Goal: Information Seeking & Learning: Learn about a topic

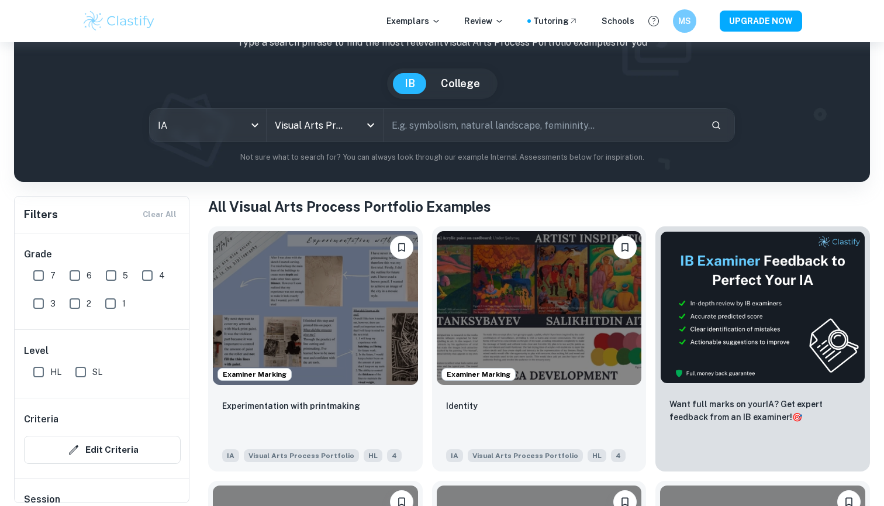
scroll to position [85, 0]
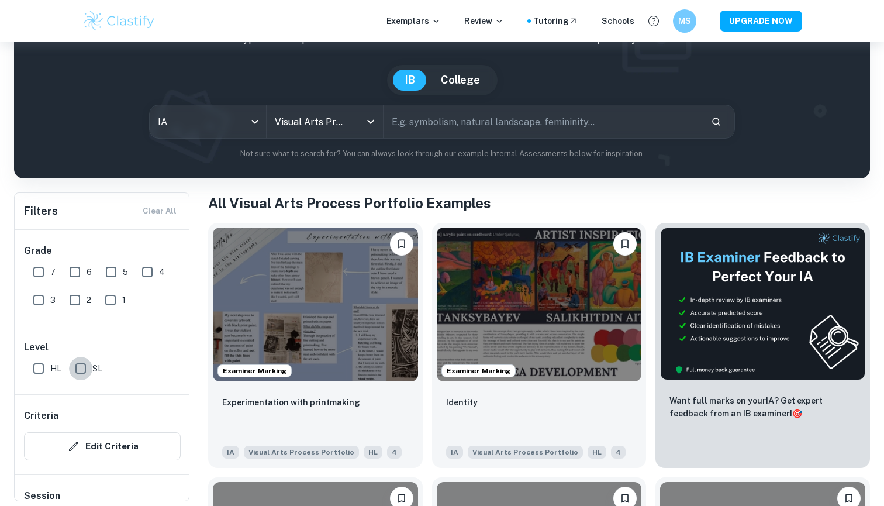
click at [87, 369] on input "SL" at bounding box center [80, 368] width 23 height 23
checkbox input "true"
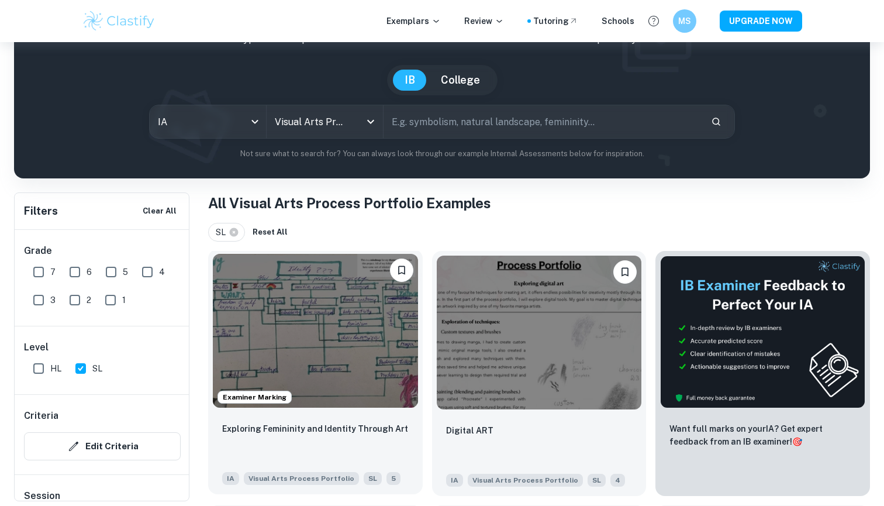
click at [271, 355] on img at bounding box center [315, 331] width 205 height 154
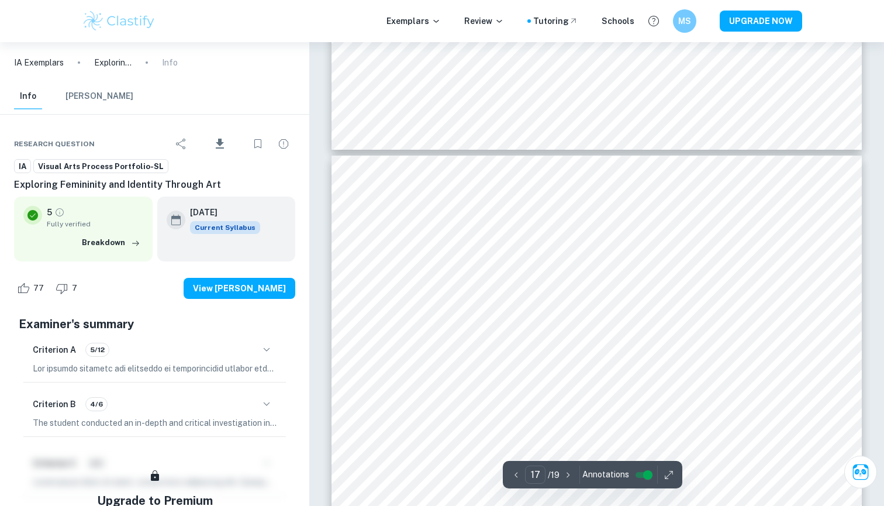
scroll to position [6350, 0]
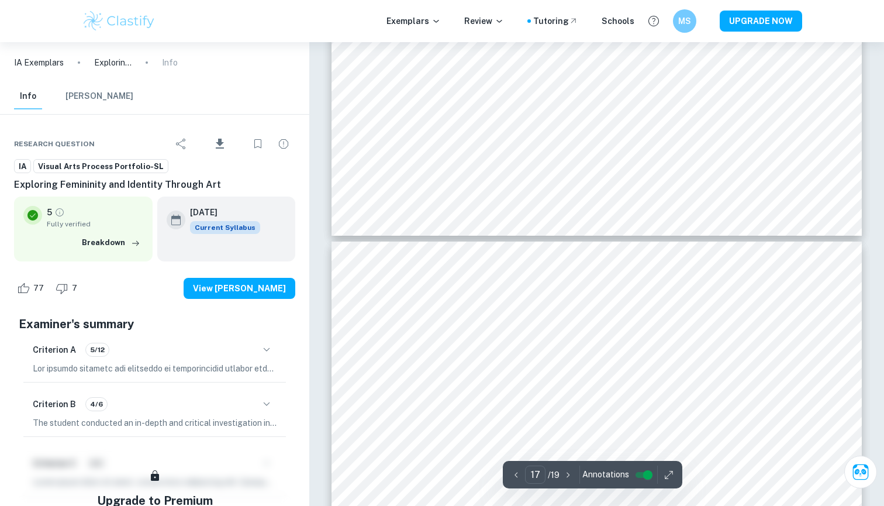
type input "16"
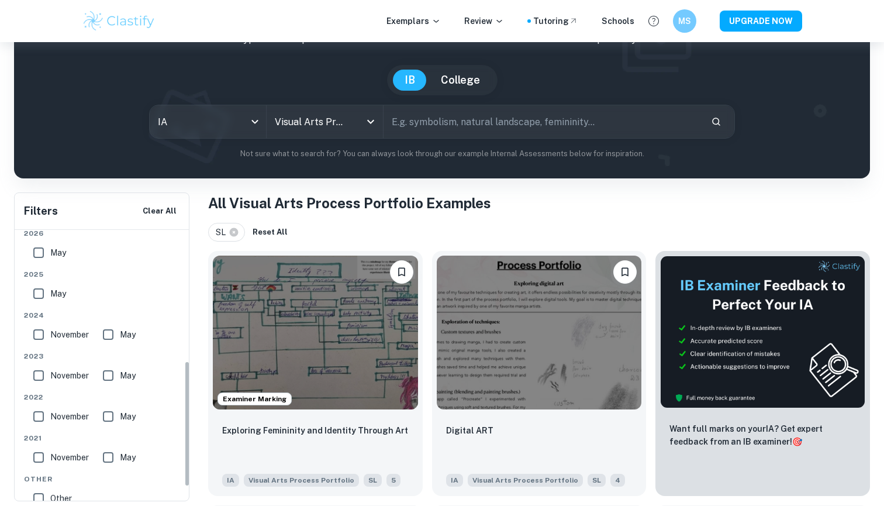
scroll to position [285, 0]
click at [36, 333] on input "November" at bounding box center [38, 333] width 23 height 23
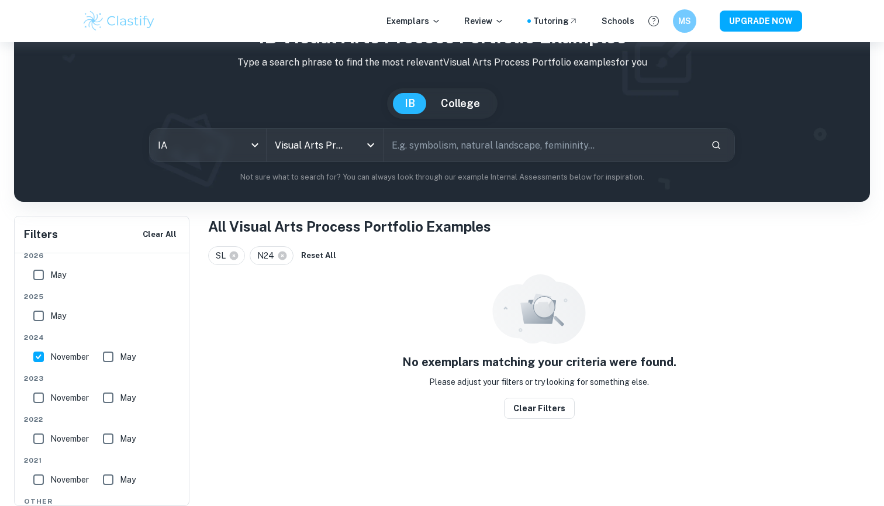
scroll to position [42, 0]
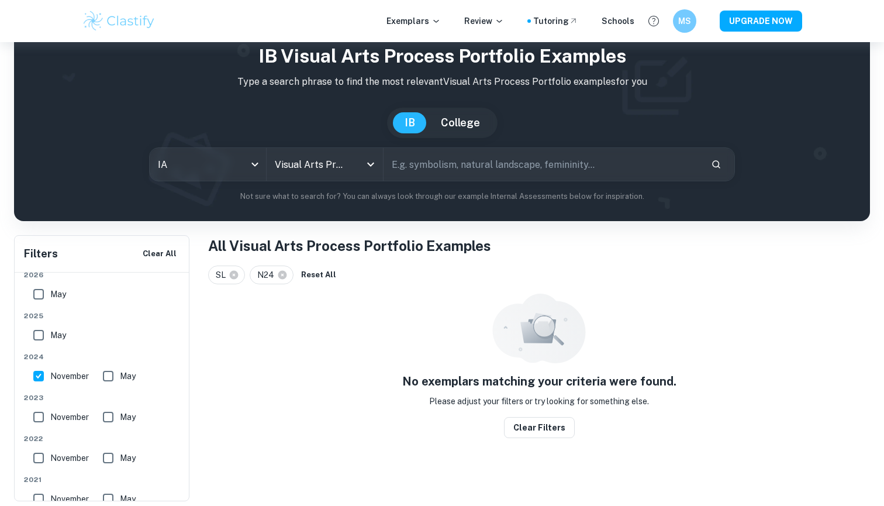
click at [36, 376] on input "November" at bounding box center [38, 375] width 23 height 23
checkbox input "false"
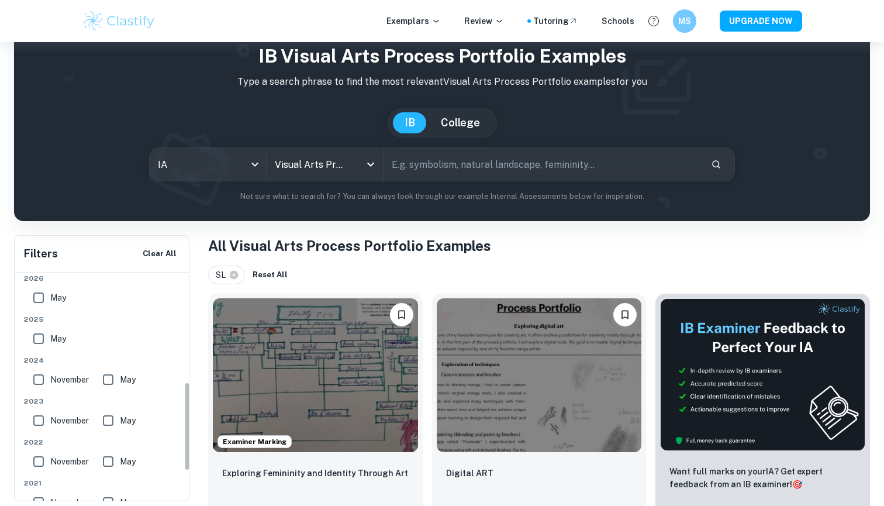
scroll to position [284, 0]
click at [44, 417] on input "November" at bounding box center [38, 417] width 23 height 23
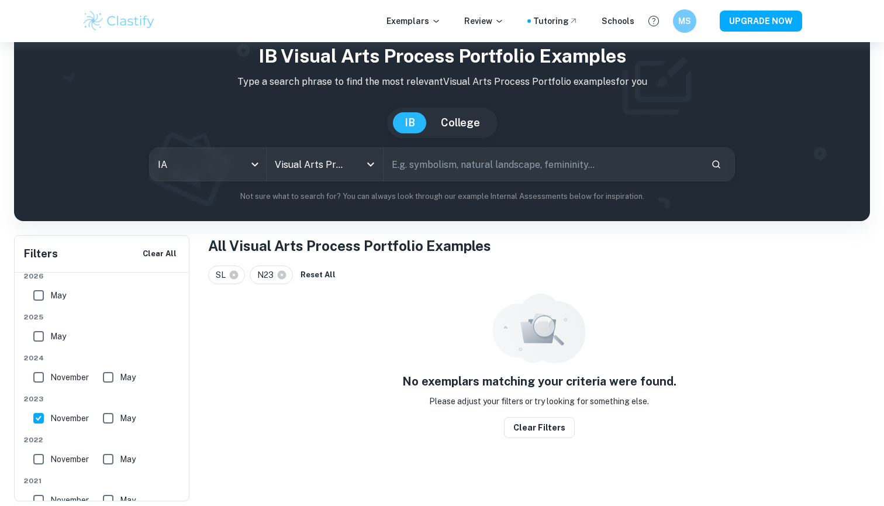
click at [44, 417] on input "November" at bounding box center [38, 417] width 23 height 23
checkbox input "false"
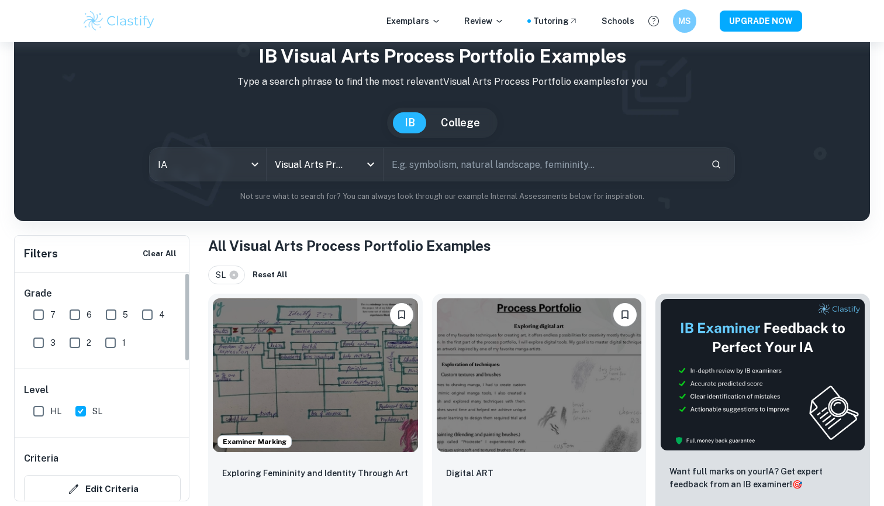
scroll to position [0, 0]
click at [78, 410] on input "SL" at bounding box center [80, 410] width 23 height 23
checkbox input "false"
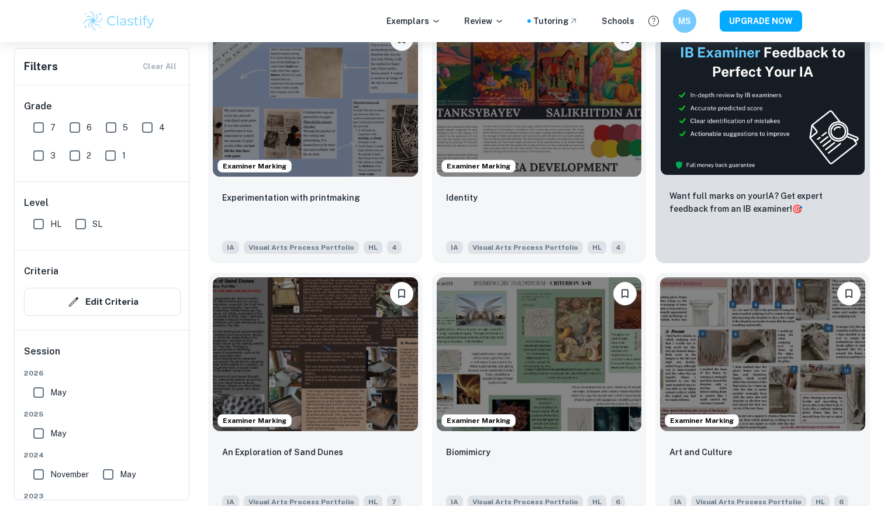
scroll to position [290, 0]
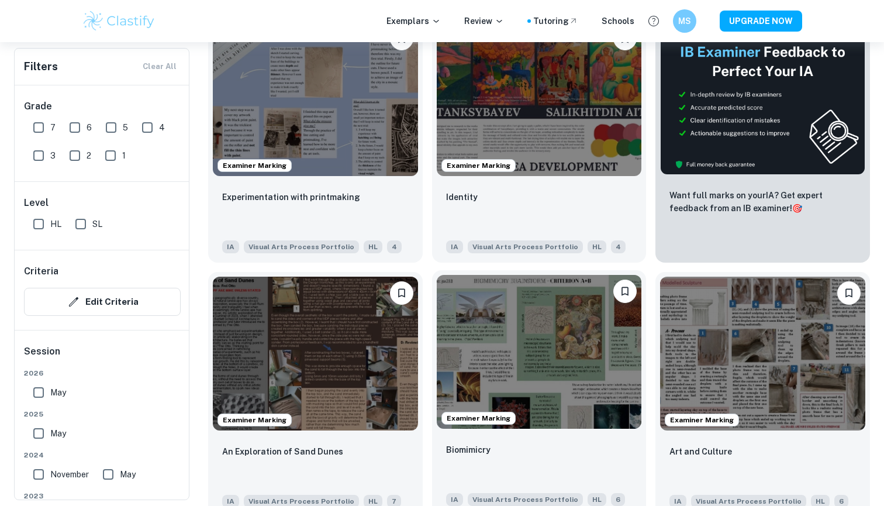
click at [617, 361] on img at bounding box center [539, 352] width 205 height 154
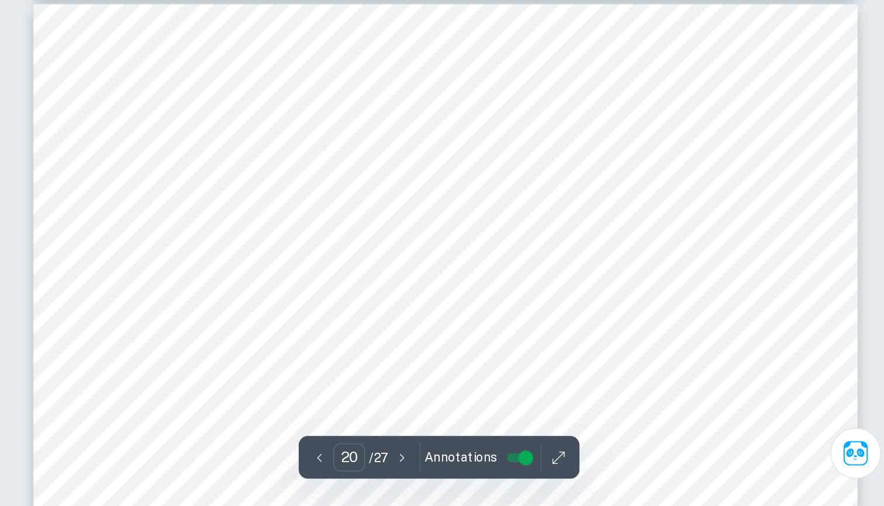
scroll to position [7443, 0]
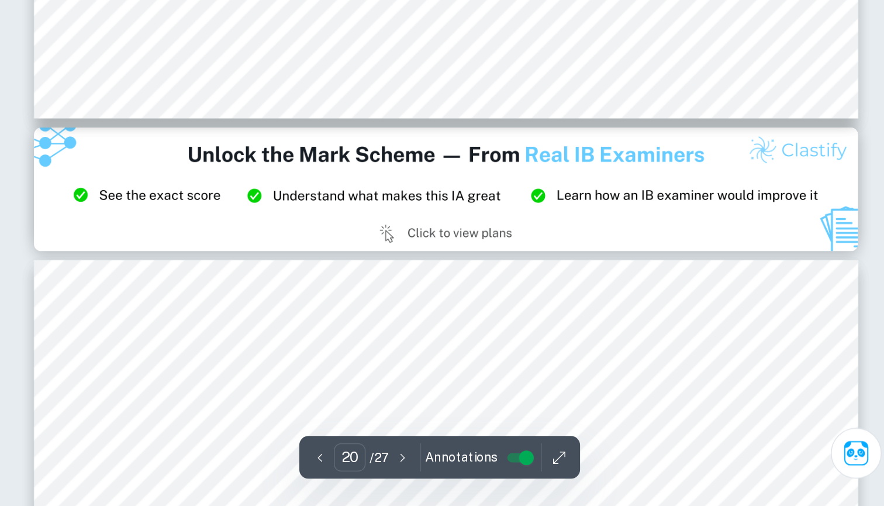
type input "21"
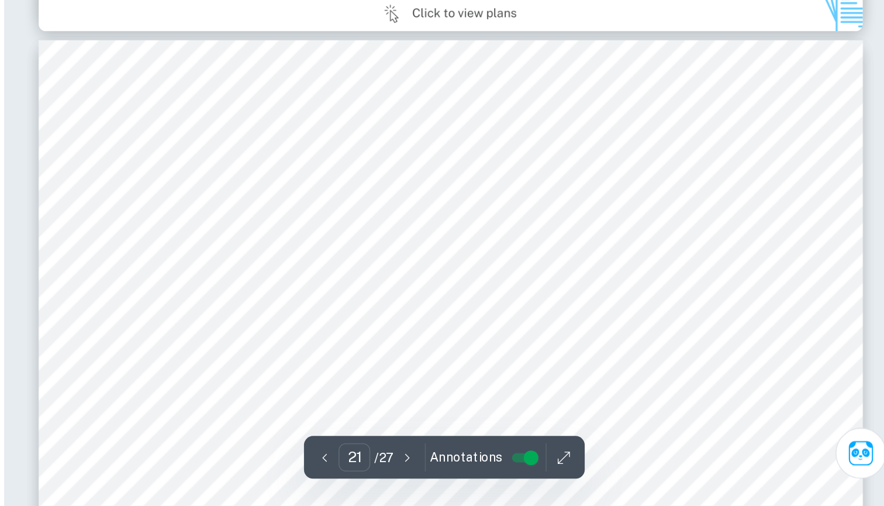
scroll to position [7892, 0]
